Goal: Navigation & Orientation: Find specific page/section

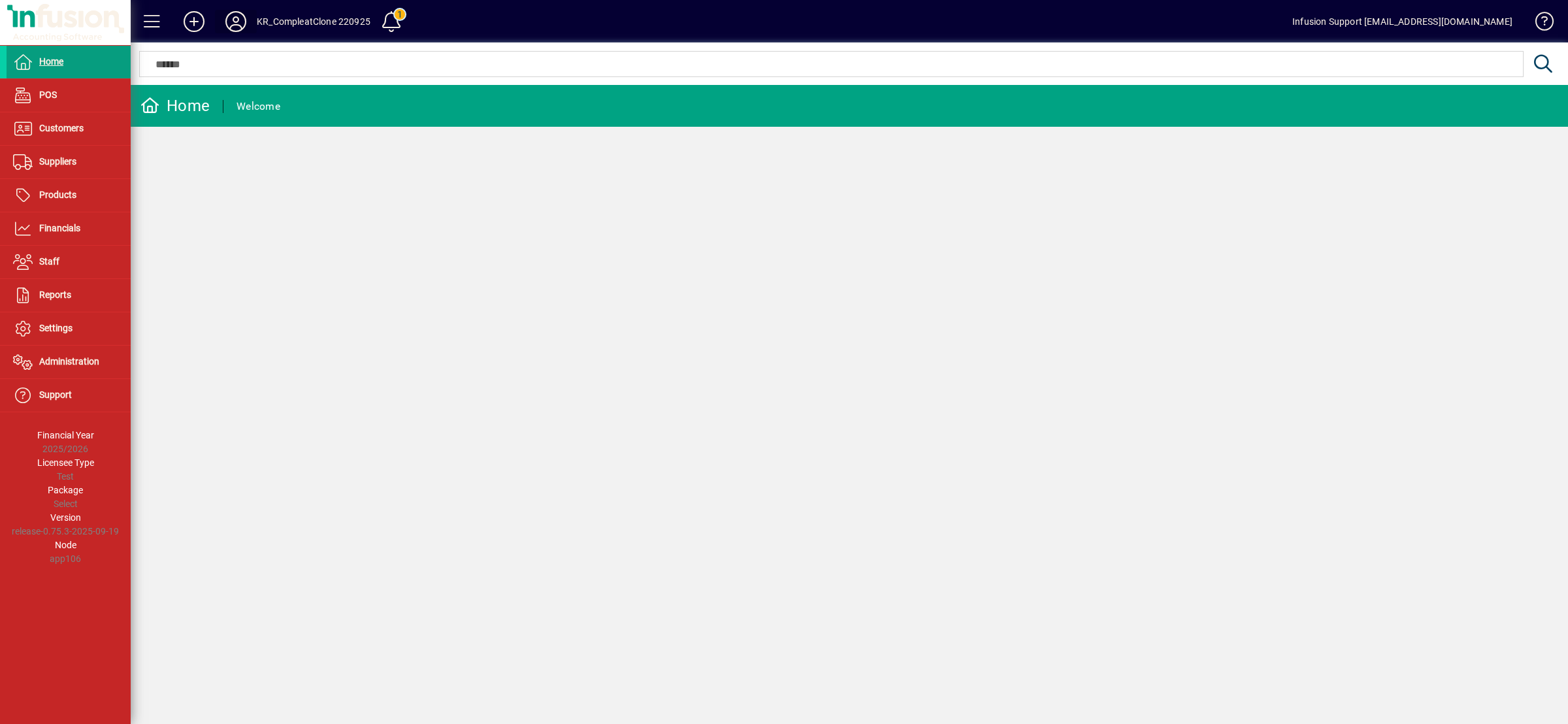
click at [234, 17] on icon at bounding box center [236, 22] width 26 height 21
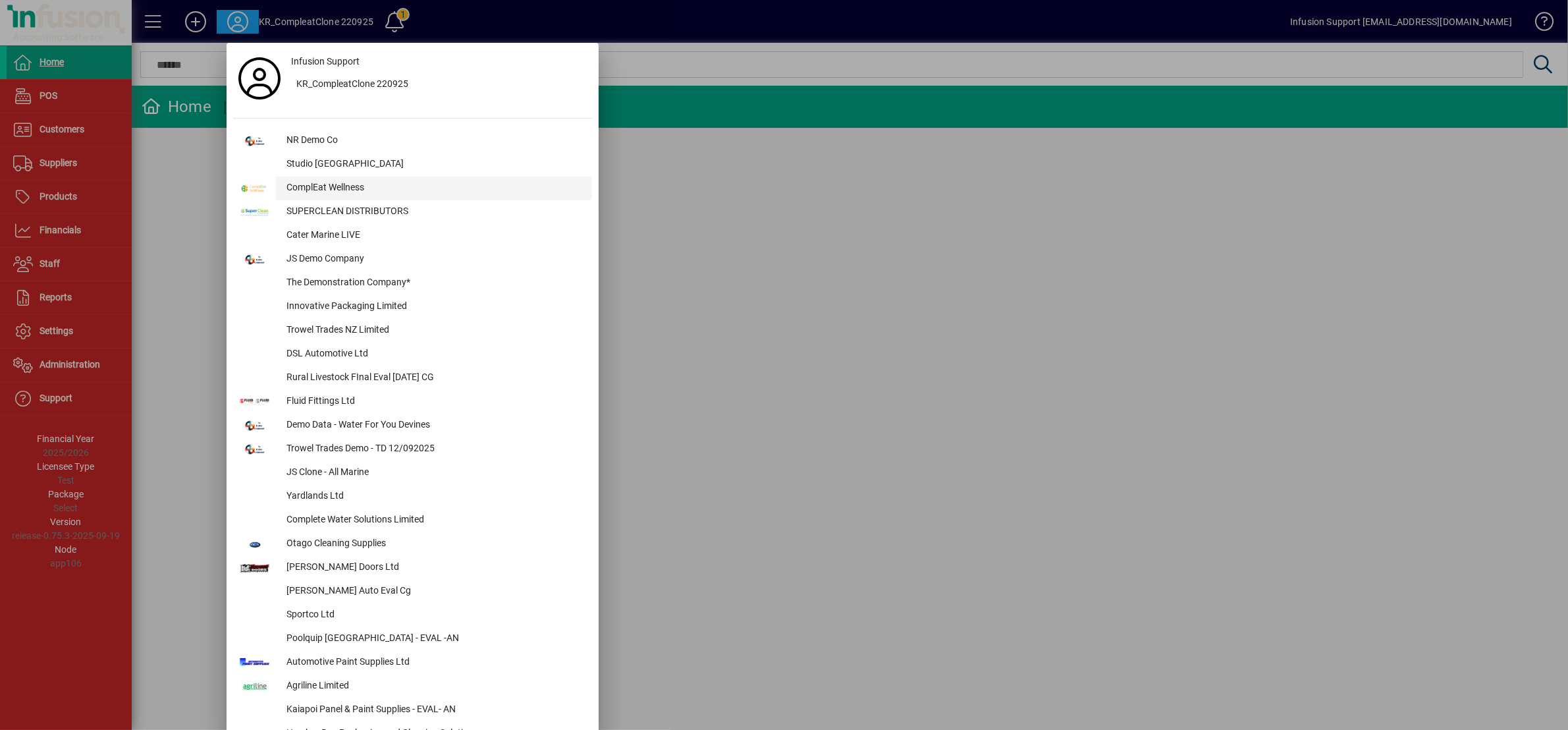
click at [331, 191] on div "ComplEat Wellness" at bounding box center [434, 188] width 316 height 24
